Goal: Find specific page/section: Locate a particular part of the current website

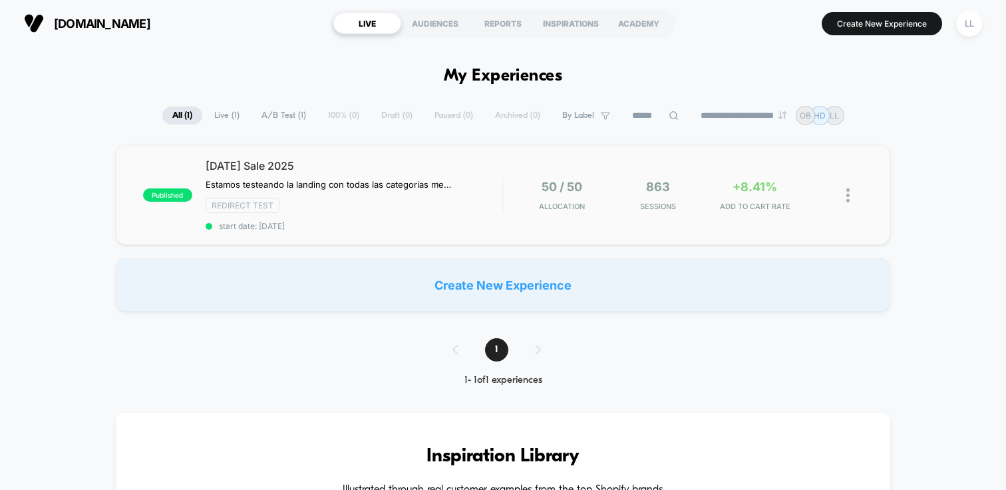
click at [703, 222] on div "published [DATE] Sale 2025 Estamos testeando la landing con todas las categoria…" at bounding box center [503, 195] width 775 height 100
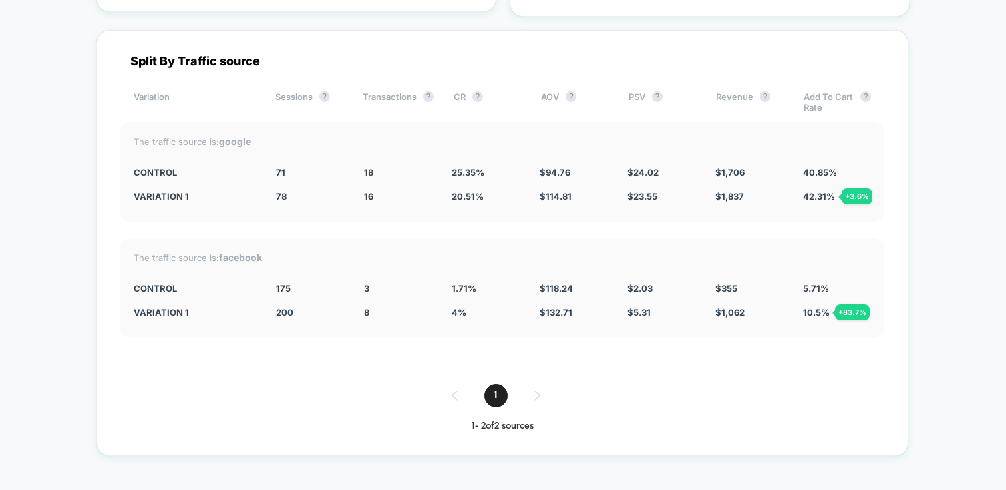
scroll to position [3468, 0]
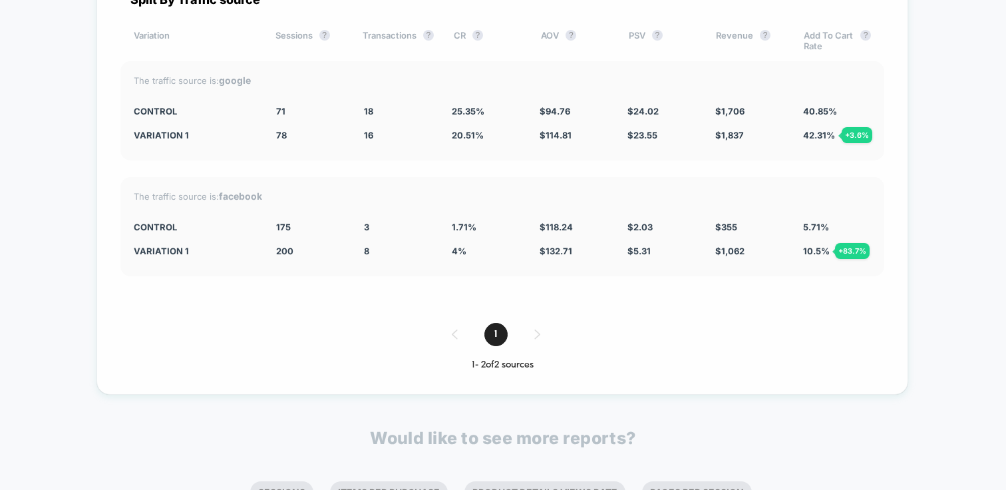
click at [535, 323] on div "1" at bounding box center [502, 334] width 764 height 23
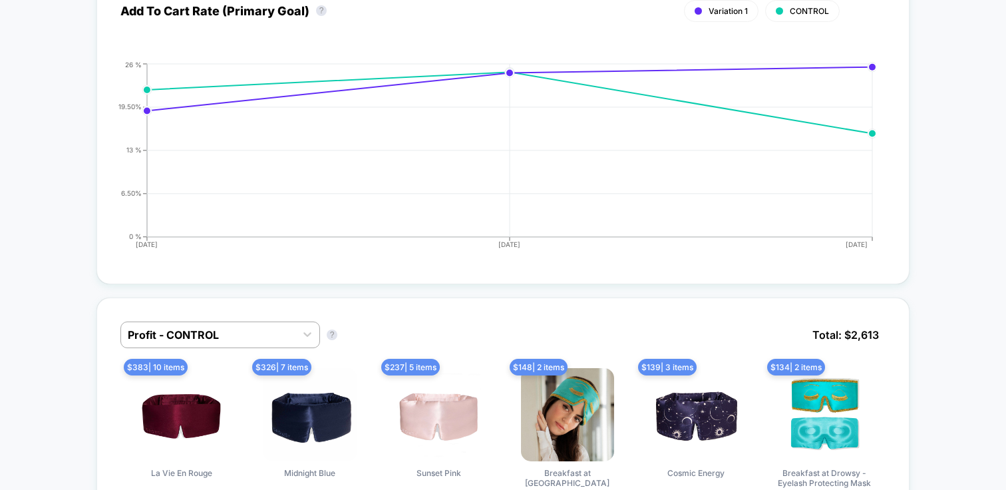
scroll to position [0, 0]
